Goal: Information Seeking & Learning: Find specific fact

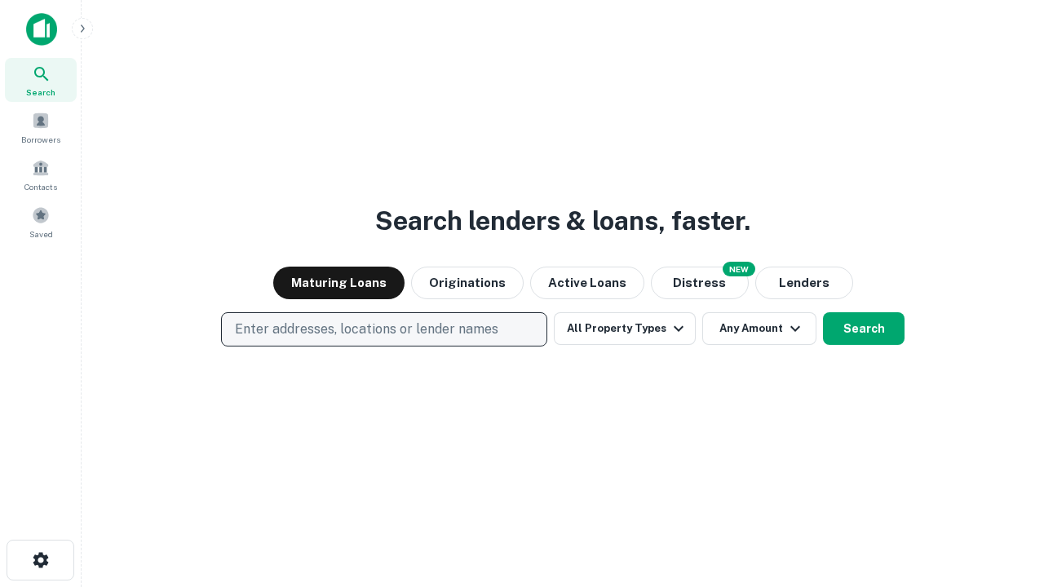
click at [383, 329] on p "Enter addresses, locations or lender names" at bounding box center [366, 330] width 263 height 20
type input "**********"
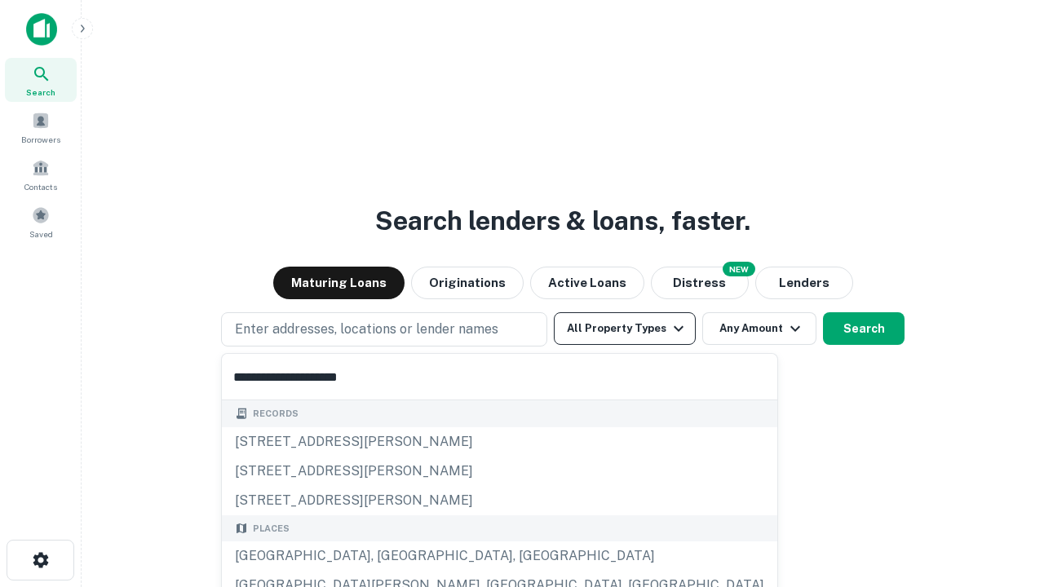
click at [625, 329] on button "All Property Types" at bounding box center [625, 328] width 142 height 33
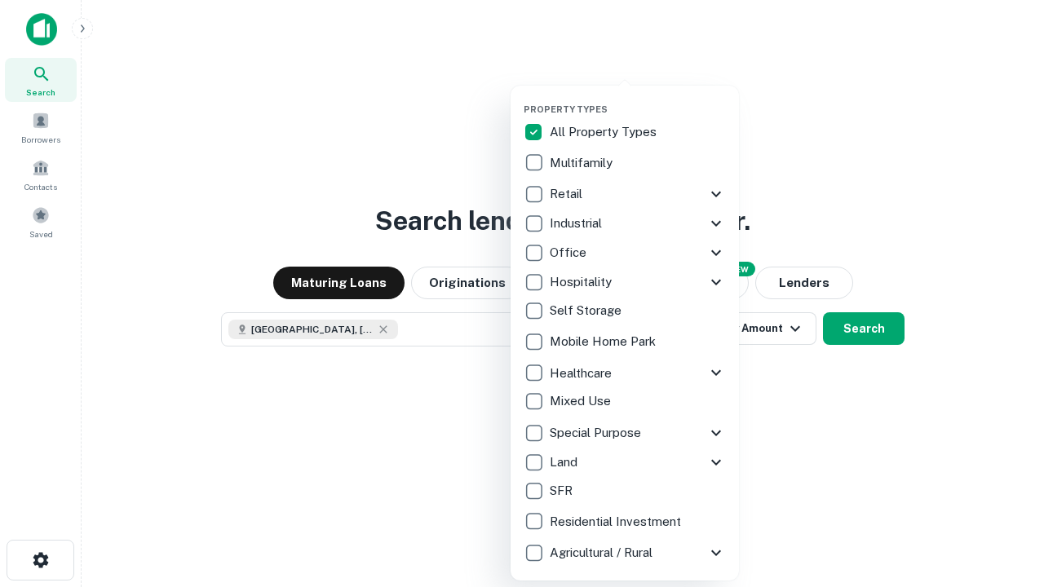
click at [638, 99] on button "button" at bounding box center [638, 99] width 228 height 1
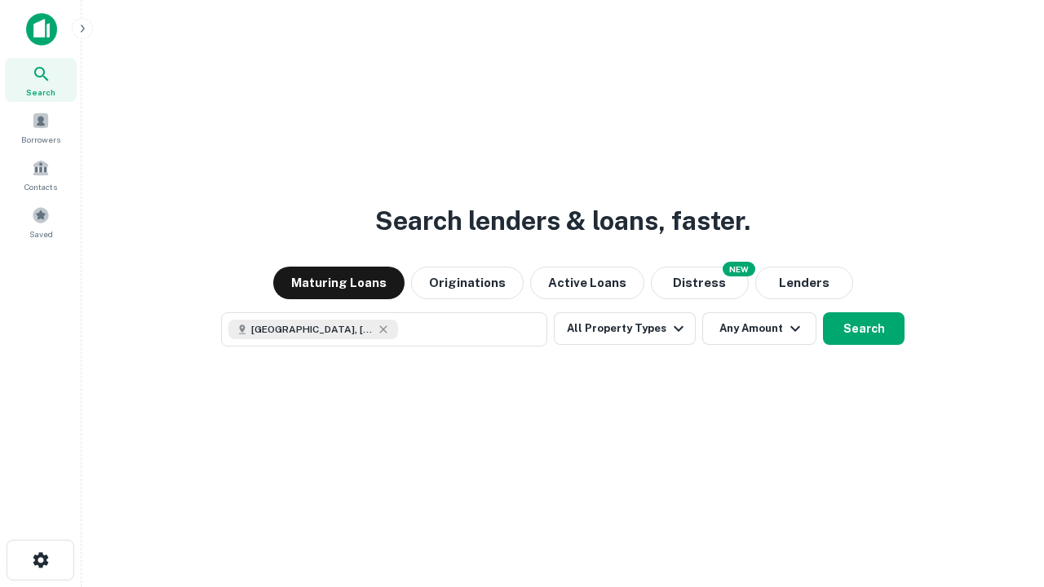
scroll to position [26, 0]
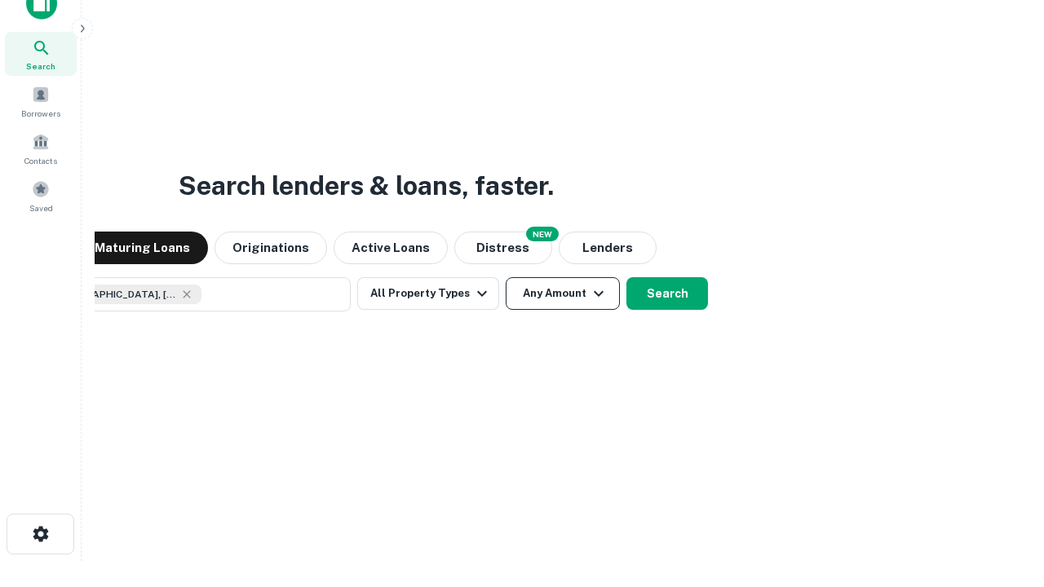
click at [506, 277] on button "Any Amount" at bounding box center [563, 293] width 114 height 33
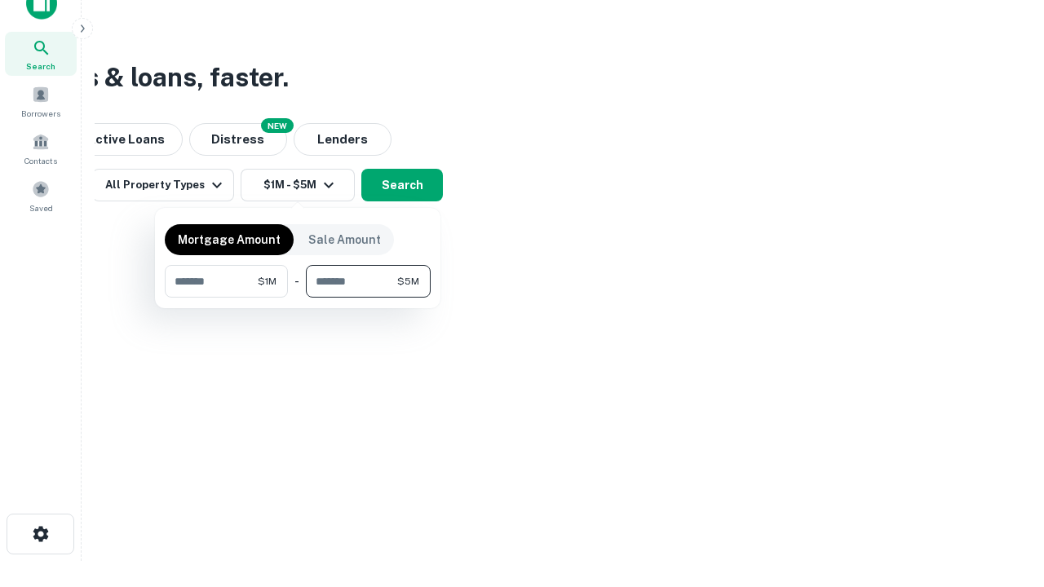
type input "*******"
click at [298, 298] on button "button" at bounding box center [298, 298] width 266 height 1
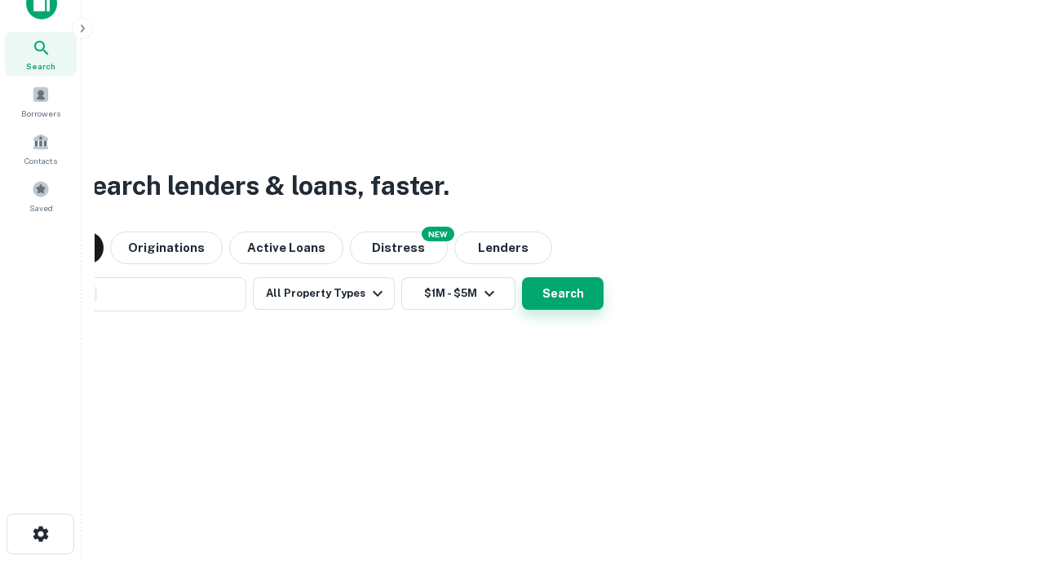
click at [522, 277] on button "Search" at bounding box center [563, 293] width 82 height 33
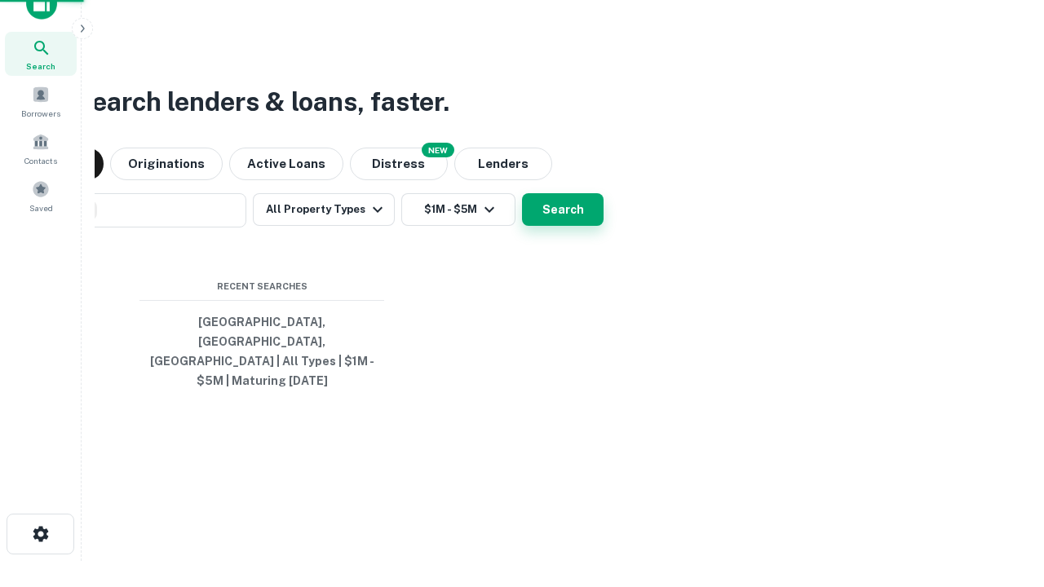
scroll to position [53, 462]
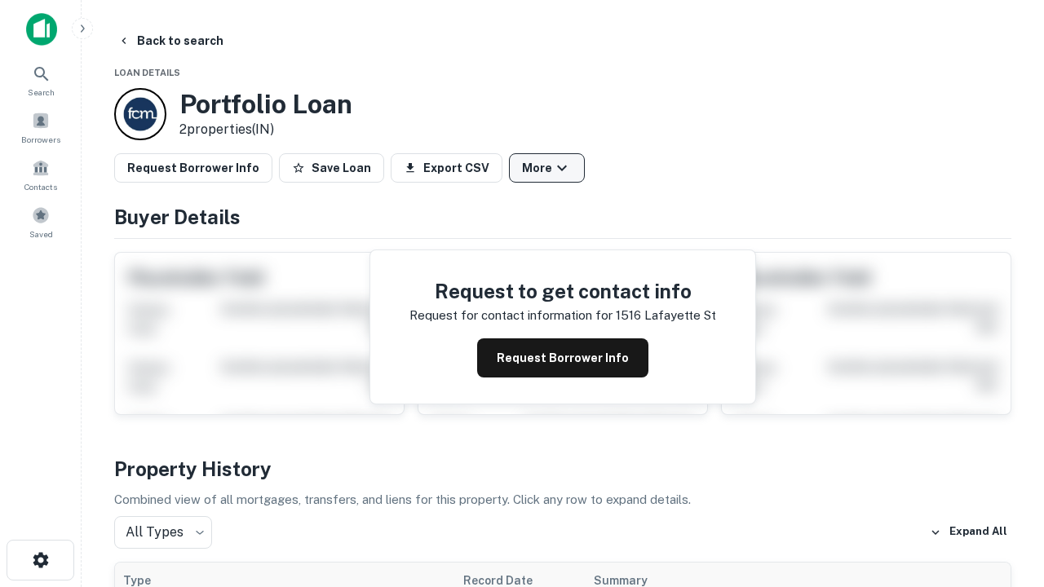
click at [546, 168] on button "More" at bounding box center [547, 167] width 76 height 29
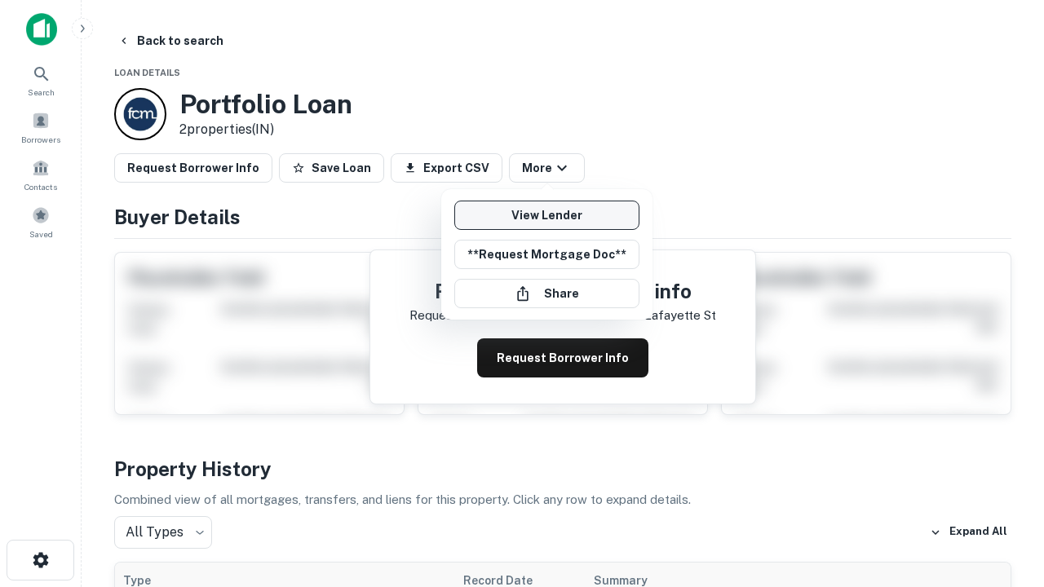
click at [546, 215] on link "View Lender" at bounding box center [546, 215] width 185 height 29
